Goal: Transaction & Acquisition: Purchase product/service

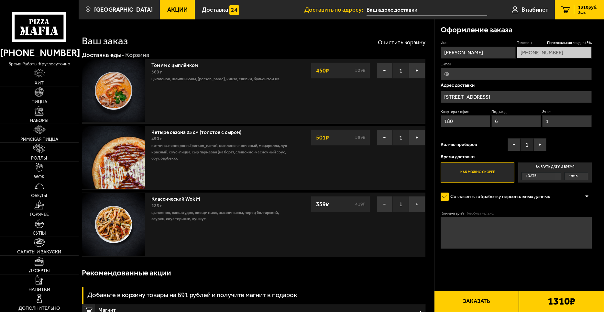
click at [481, 299] on button "Заказать" at bounding box center [476, 300] width 85 height 21
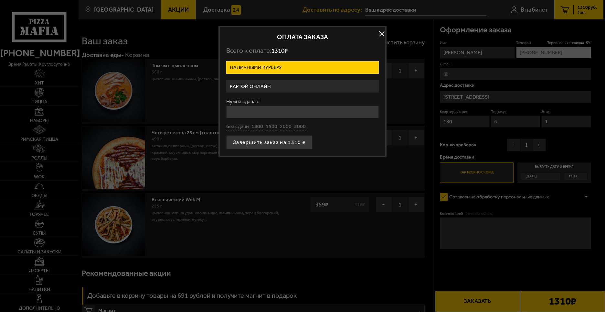
click at [380, 34] on button "button" at bounding box center [382, 34] width 10 height 10
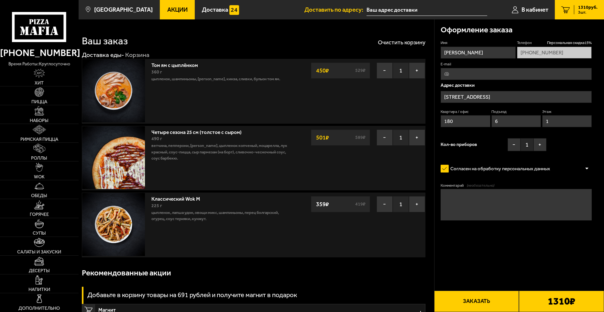
type input "[STREET_ADDRESS]"
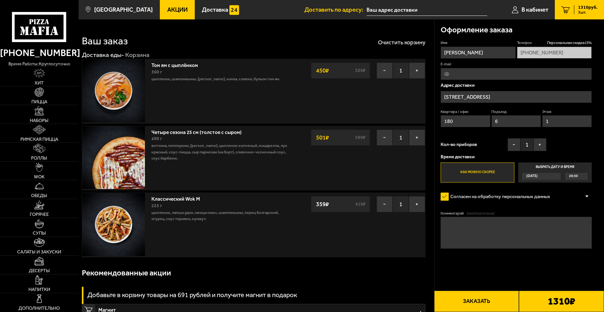
click at [482, 293] on button "Заказать" at bounding box center [476, 300] width 85 height 21
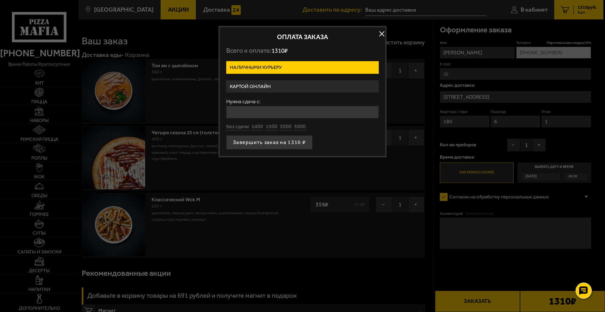
click at [381, 34] on button "button" at bounding box center [382, 34] width 10 height 10
